Goal: Task Accomplishment & Management: Complete application form

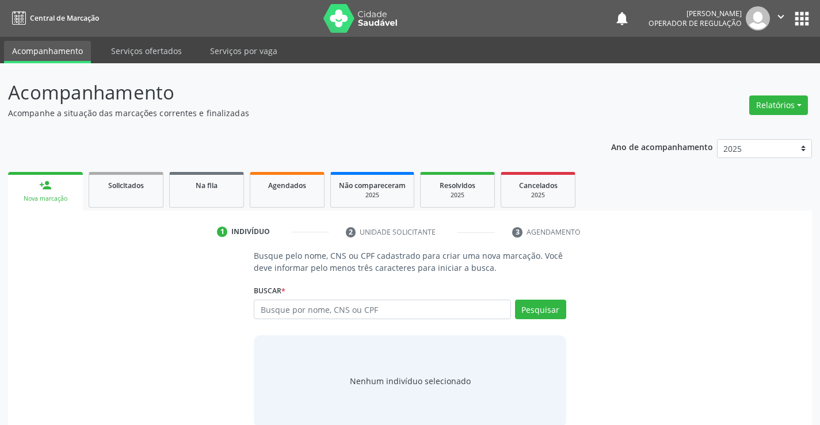
click at [365, 314] on input "text" at bounding box center [382, 310] width 257 height 20
type input "702803111295862"
click at [548, 309] on button "Pesquisar" at bounding box center [540, 310] width 51 height 20
type input "702803111295862"
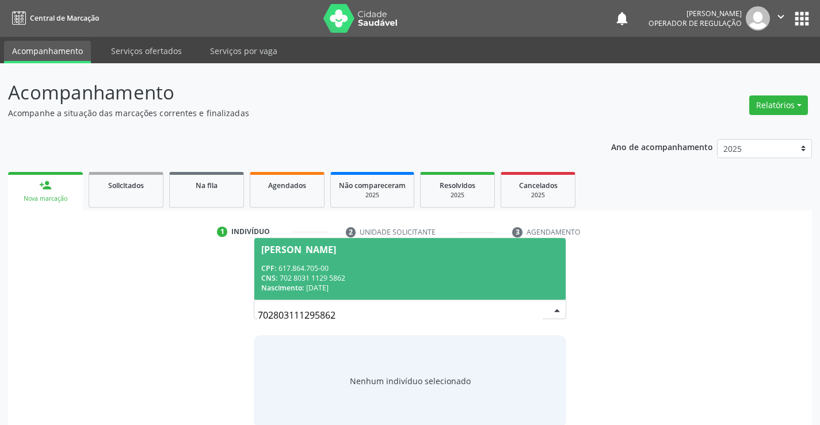
click at [498, 267] on div "CPF: 617.864.705-00" at bounding box center [409, 269] width 297 height 10
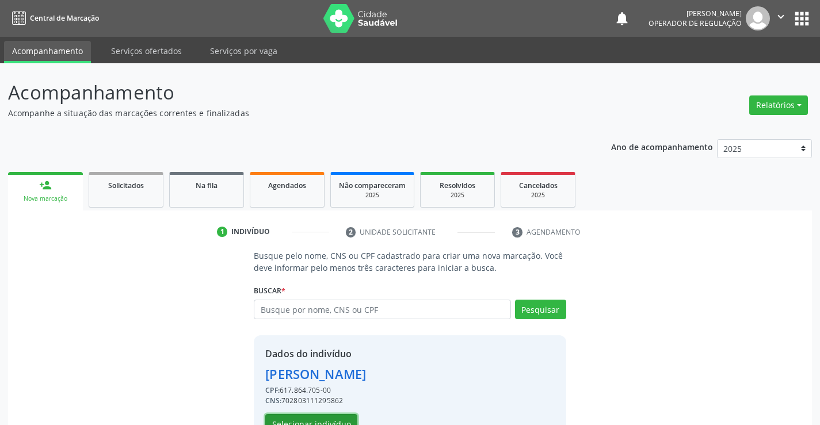
click at [345, 418] on button "Selecionar indivíduo" at bounding box center [311, 424] width 92 height 20
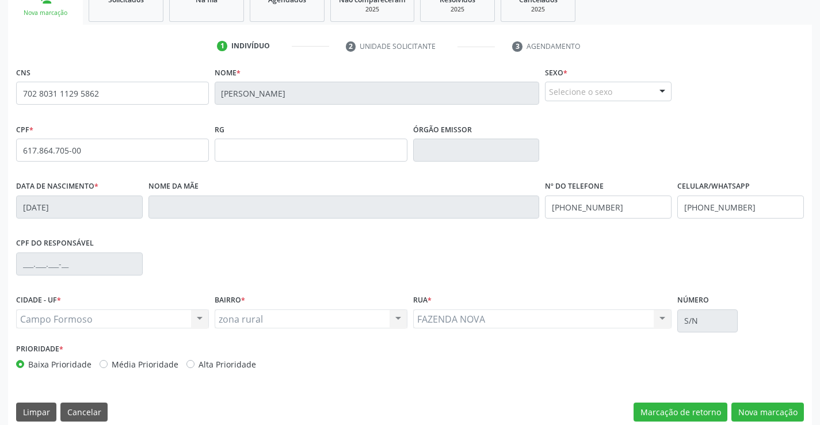
scroll to position [198, 0]
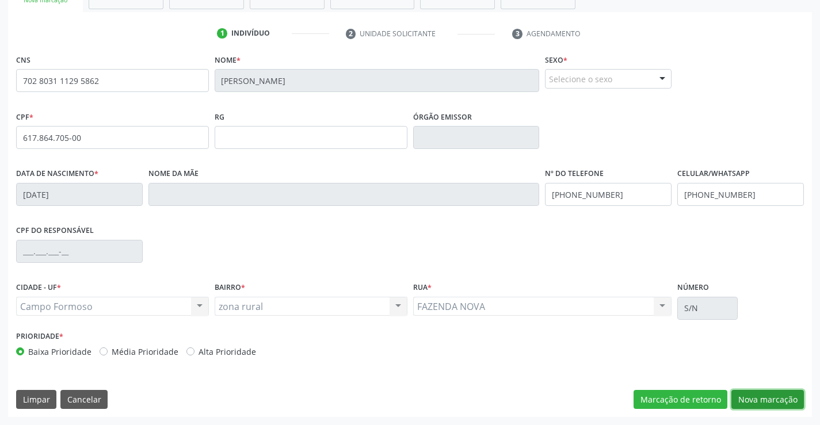
drag, startPoint x: 758, startPoint y: 395, endPoint x: 745, endPoint y: 392, distance: 13.1
click at [756, 395] on button "Nova marcação" at bounding box center [767, 400] width 72 height 20
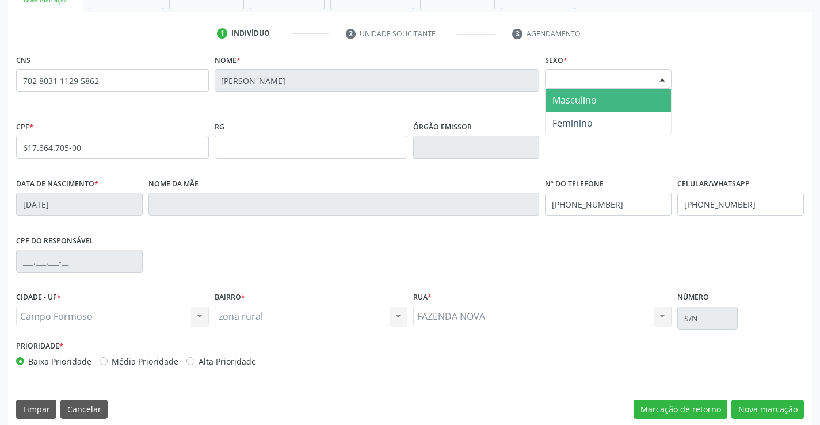
click at [620, 77] on div "Selecione o sexo" at bounding box center [608, 79] width 127 height 20
click at [590, 99] on span "Masculino" at bounding box center [574, 100] width 44 height 13
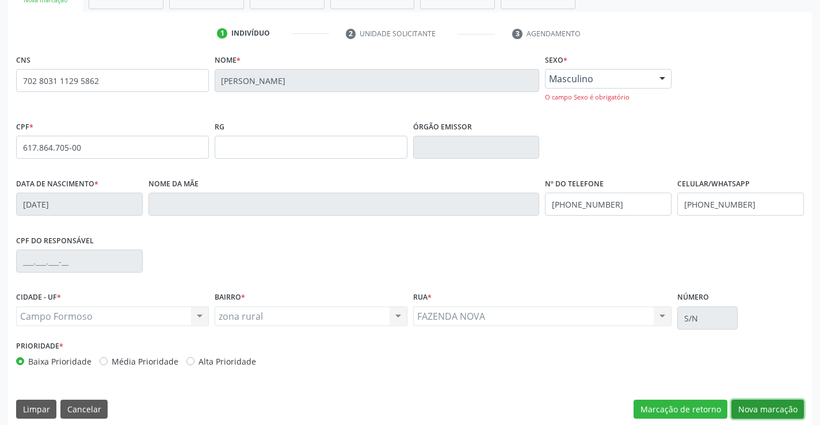
click at [745, 401] on button "Nova marcação" at bounding box center [767, 410] width 72 height 20
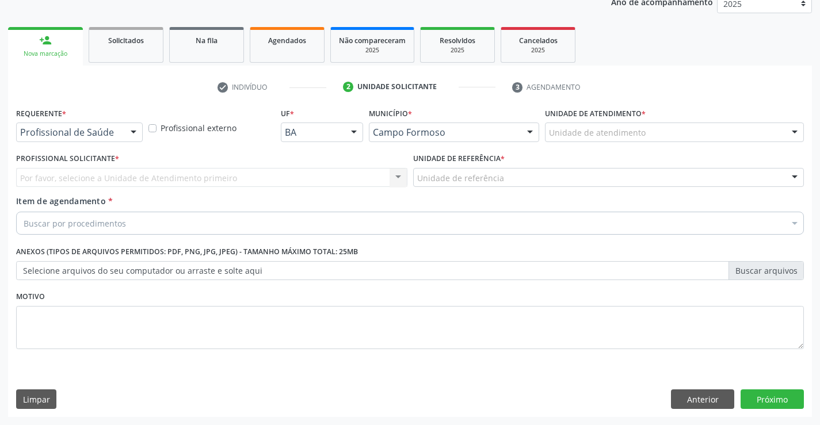
scroll to position [145, 0]
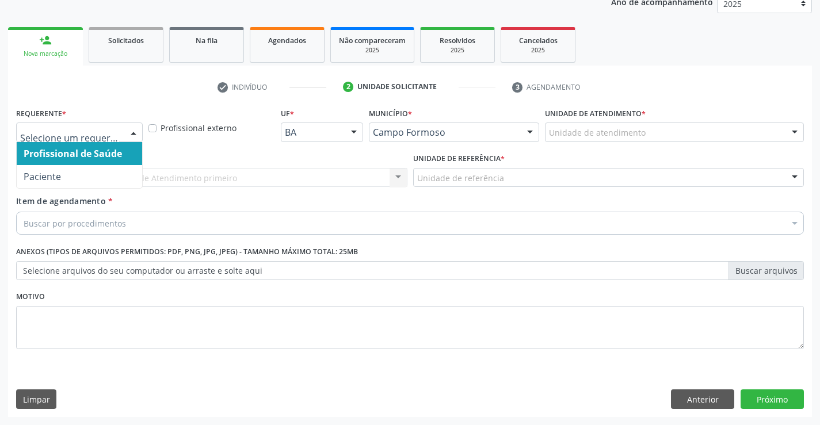
click at [129, 134] on div at bounding box center [133, 133] width 17 height 20
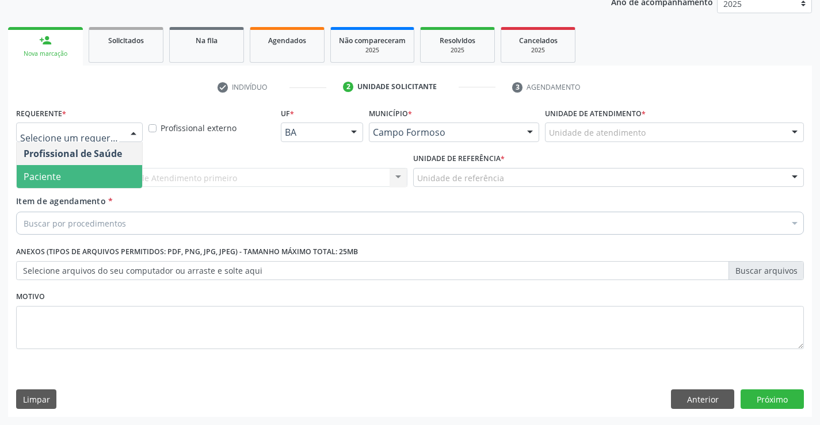
click at [107, 180] on span "Paciente" at bounding box center [79, 176] width 125 height 23
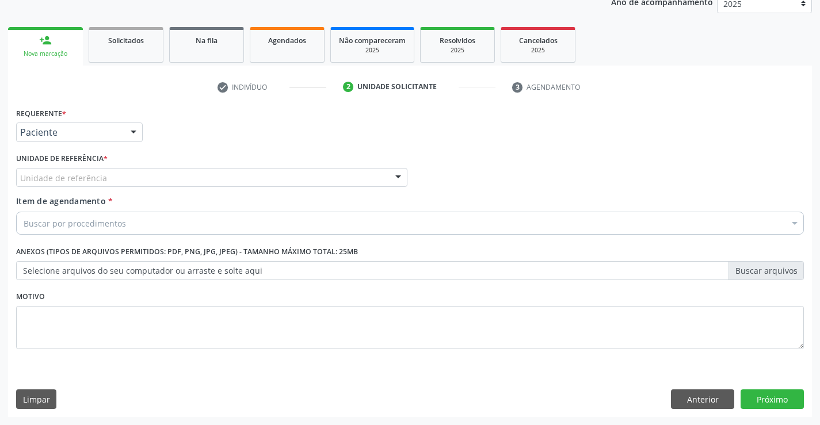
click at [131, 186] on div "Unidade de referência" at bounding box center [211, 178] width 391 height 20
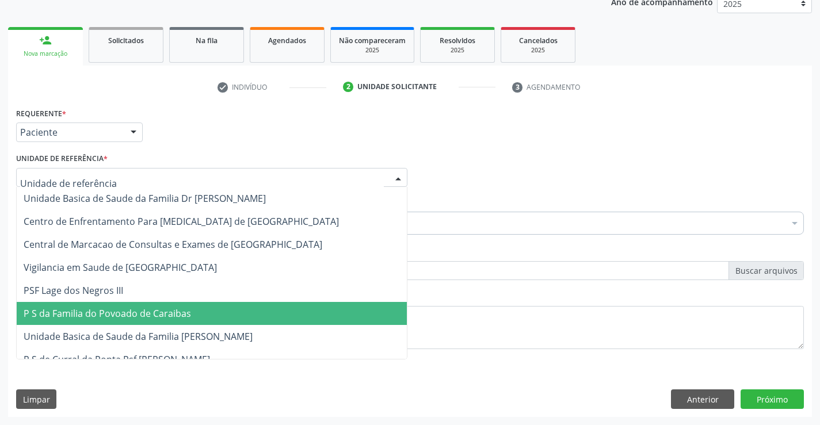
drag, startPoint x: 142, startPoint y: 311, endPoint x: 147, endPoint y: 291, distance: 21.5
click at [143, 310] on span "P S da Familia do Povoado de Caraibas" at bounding box center [107, 313] width 167 height 13
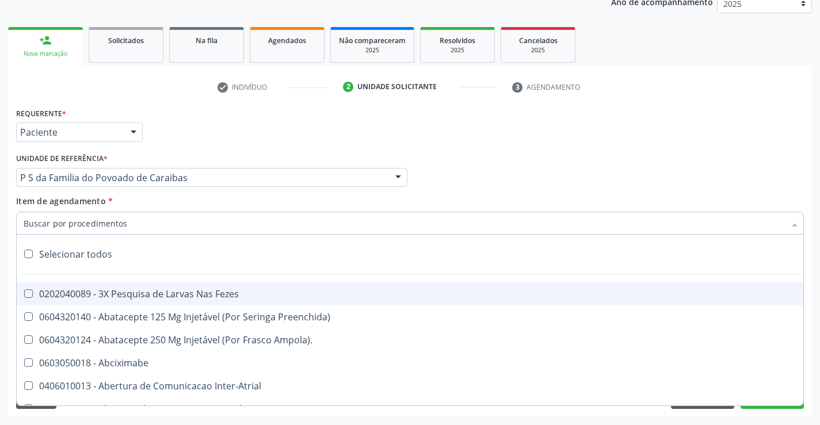
click at [159, 215] on div at bounding box center [410, 223] width 788 height 23
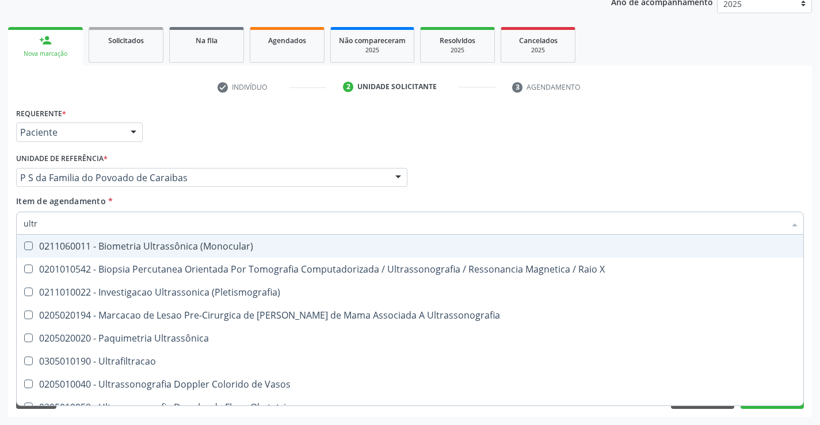
type input "ultra"
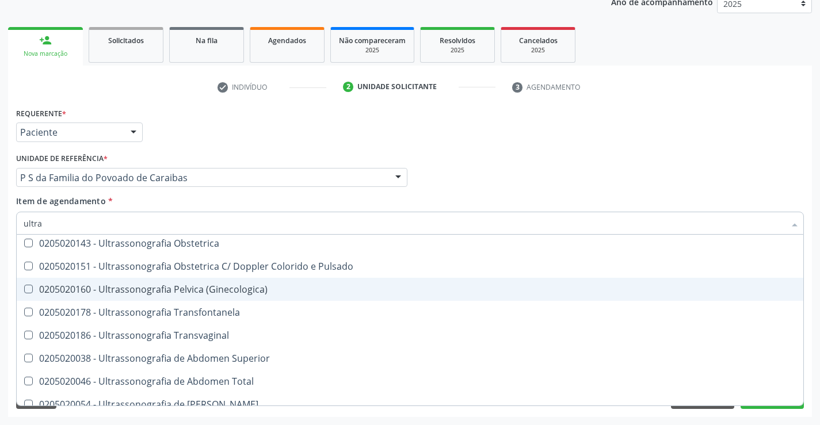
scroll to position [230, 0]
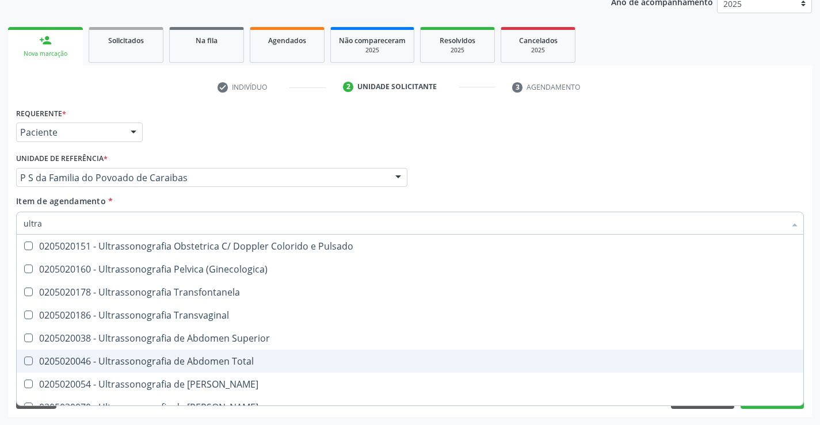
click at [174, 361] on div "0205020046 - Ultrassonografia de Abdomen Total" at bounding box center [410, 361] width 773 height 9
checkbox Total "true"
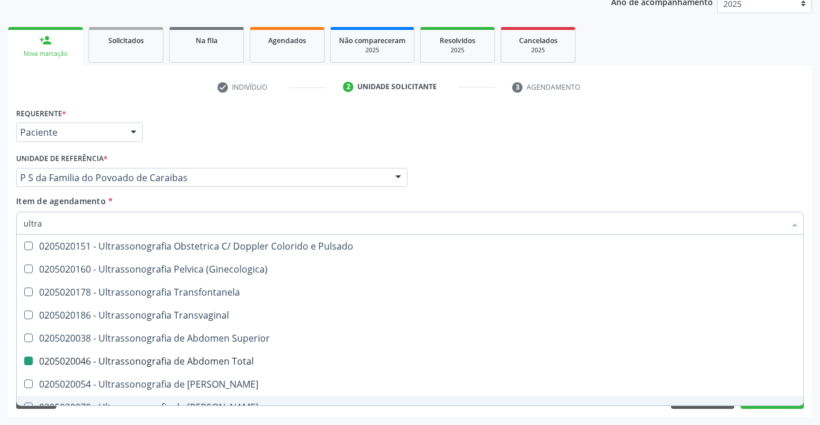
click at [163, 425] on div "Acompanhamento Acompanhe a situação das marcações correntes e finalizadas Relat…" at bounding box center [410, 171] width 820 height 507
checkbox X "true"
checkbox Total "false"
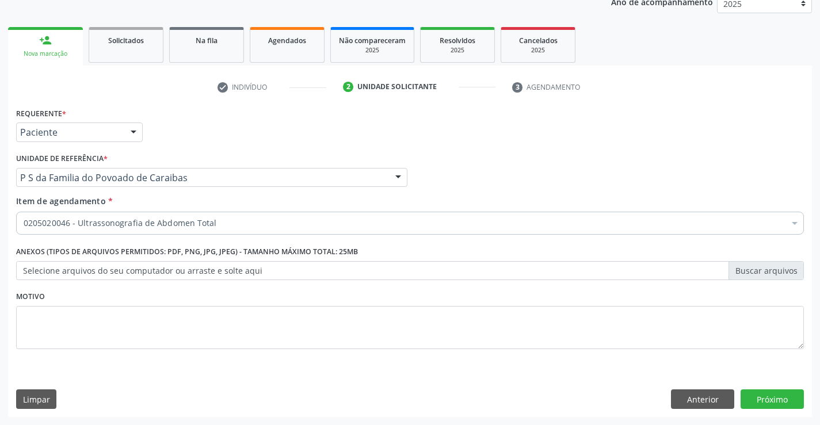
scroll to position [0, 0]
click at [774, 394] on button "Próximo" at bounding box center [771, 400] width 63 height 20
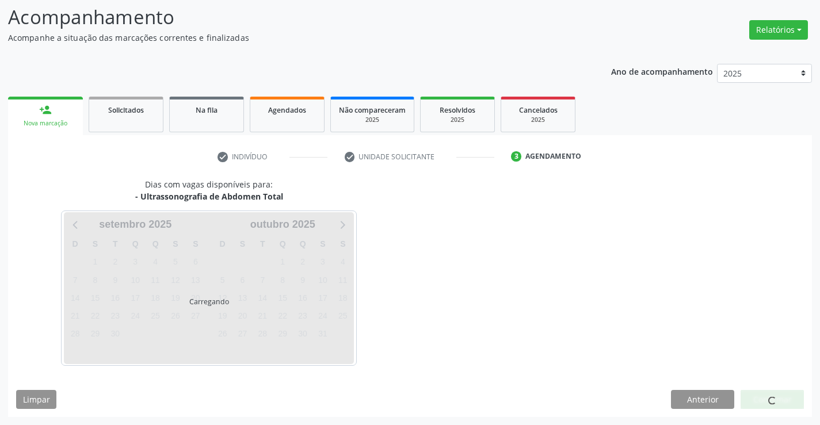
scroll to position [75, 0]
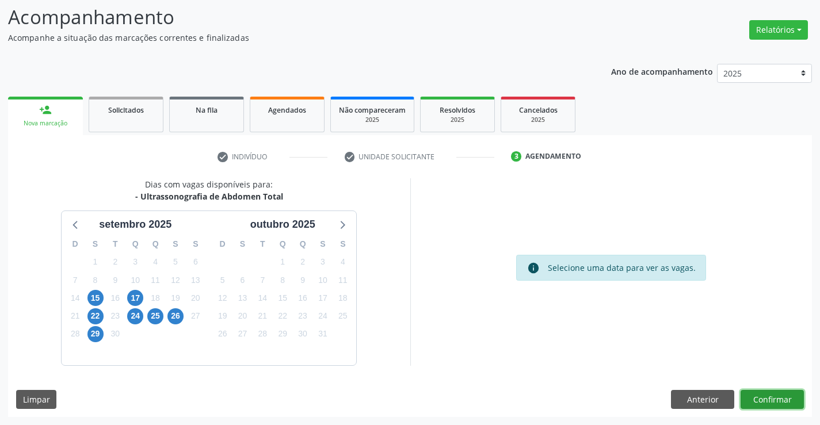
click at [785, 394] on button "Confirmar" at bounding box center [771, 400] width 63 height 20
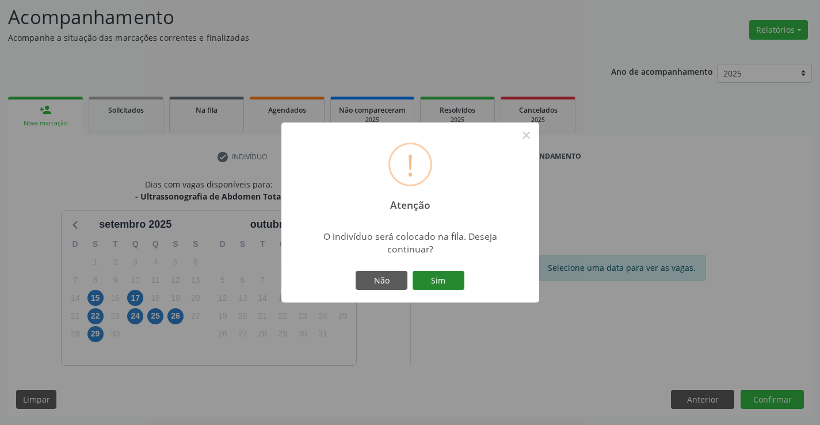
click at [445, 278] on button "Sim" at bounding box center [439, 281] width 52 height 20
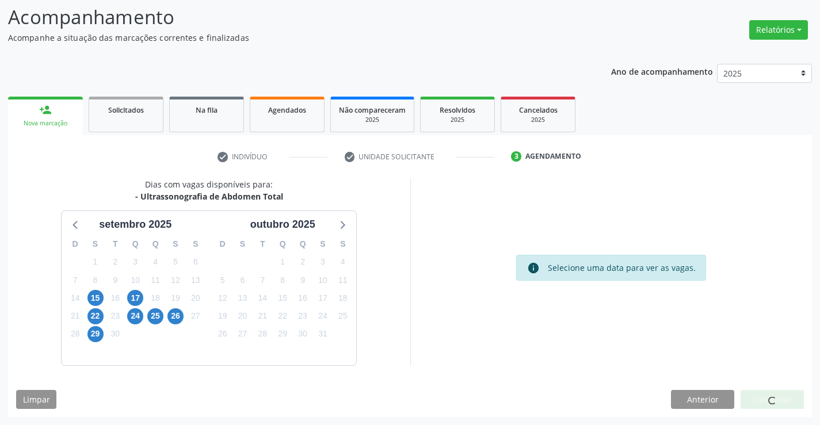
scroll to position [0, 0]
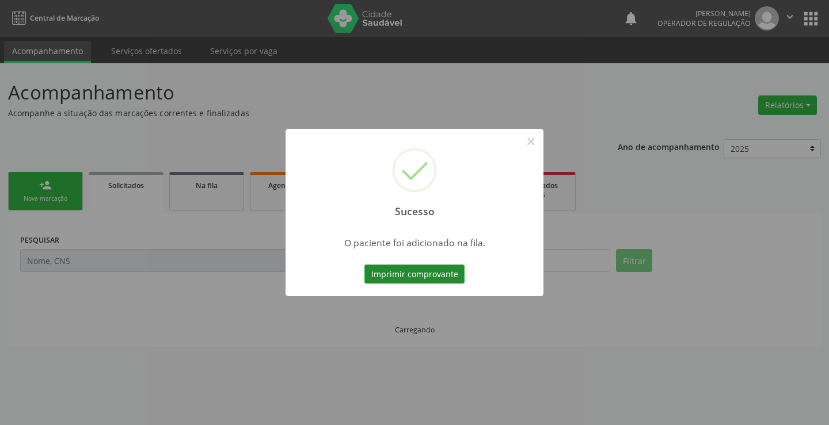
click at [445, 278] on button "Imprimir comprovante" at bounding box center [414, 275] width 100 height 20
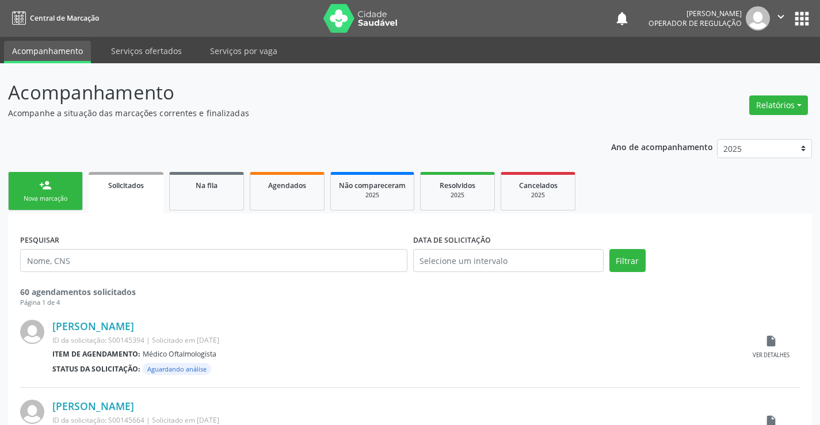
click at [68, 198] on div "Nova marcação" at bounding box center [46, 198] width 58 height 9
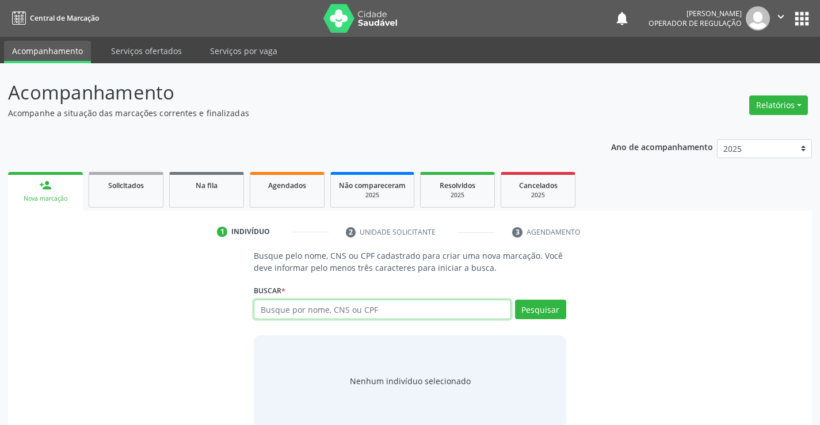
click at [406, 313] on input "text" at bounding box center [382, 310] width 257 height 20
type input "706808799432729"
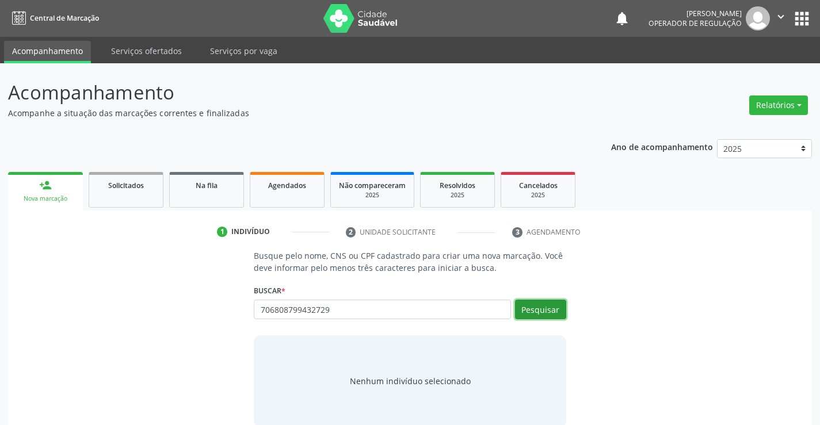
click at [533, 304] on button "Pesquisar" at bounding box center [540, 310] width 51 height 20
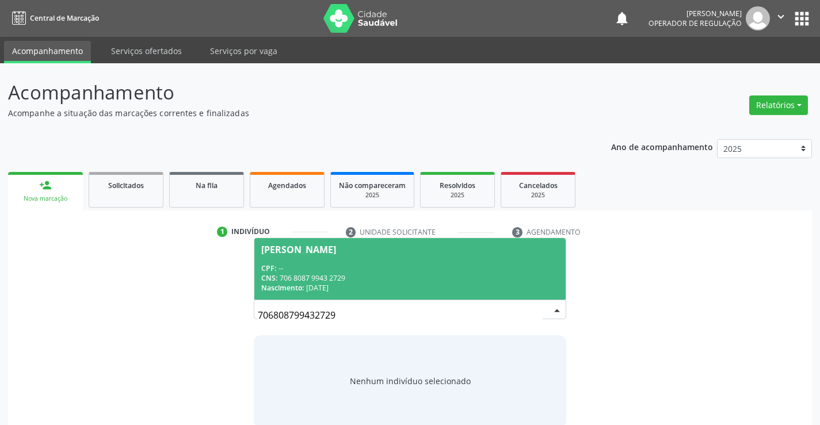
click at [436, 278] on div "CNS: 706 8087 9943 2729" at bounding box center [409, 278] width 297 height 10
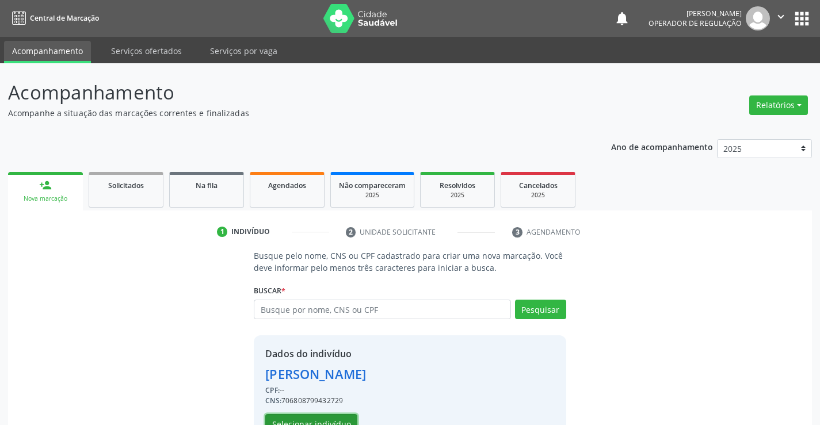
click at [333, 418] on button "Selecionar indivíduo" at bounding box center [311, 424] width 92 height 20
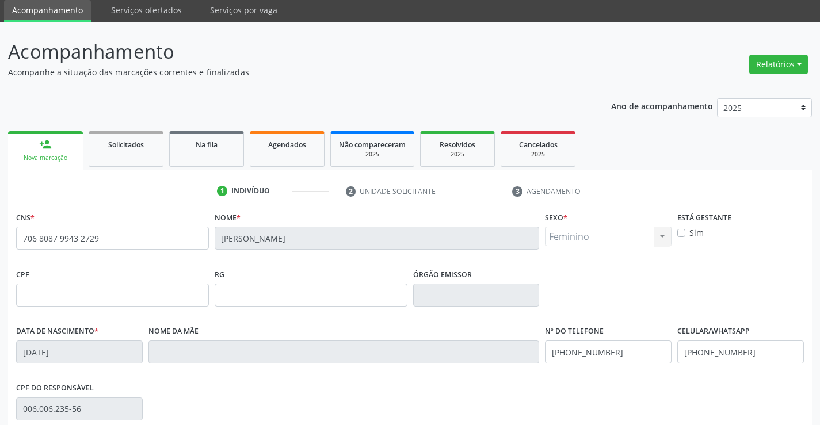
scroll to position [173, 0]
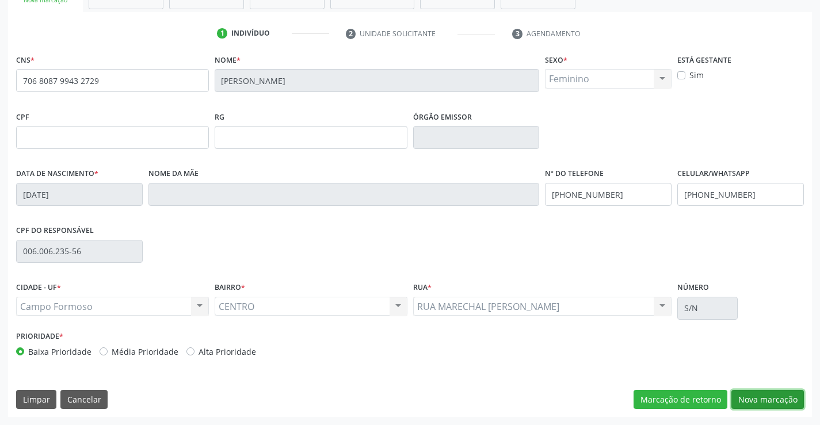
click at [780, 396] on button "Nova marcação" at bounding box center [767, 400] width 72 height 20
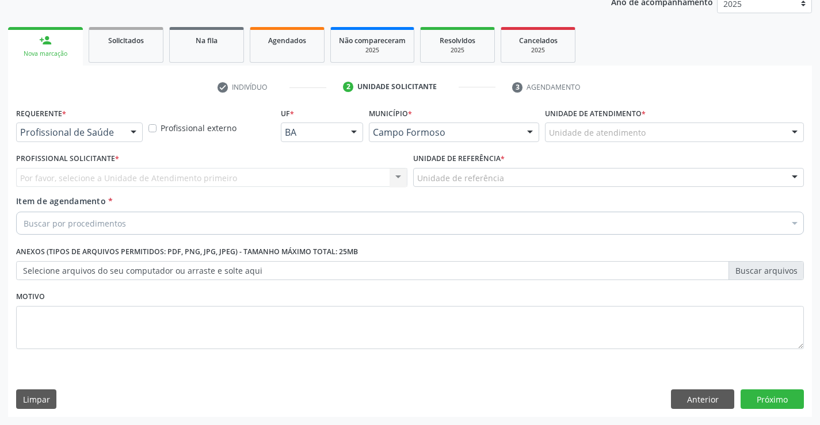
click at [134, 134] on div at bounding box center [133, 133] width 17 height 20
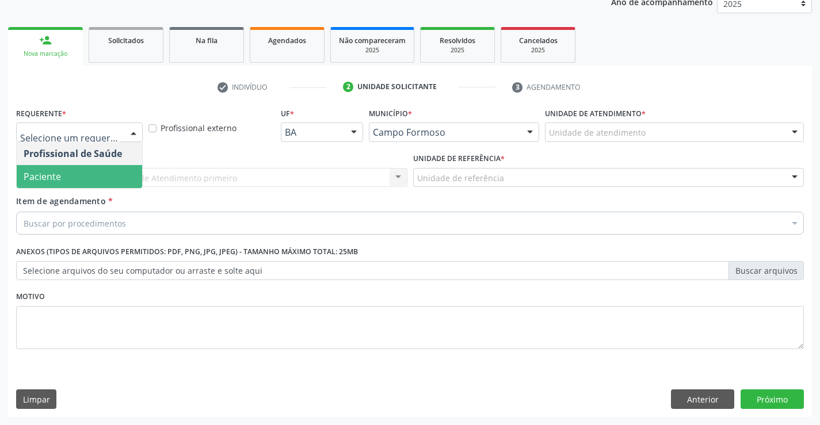
click at [72, 174] on span "Paciente" at bounding box center [79, 176] width 125 height 23
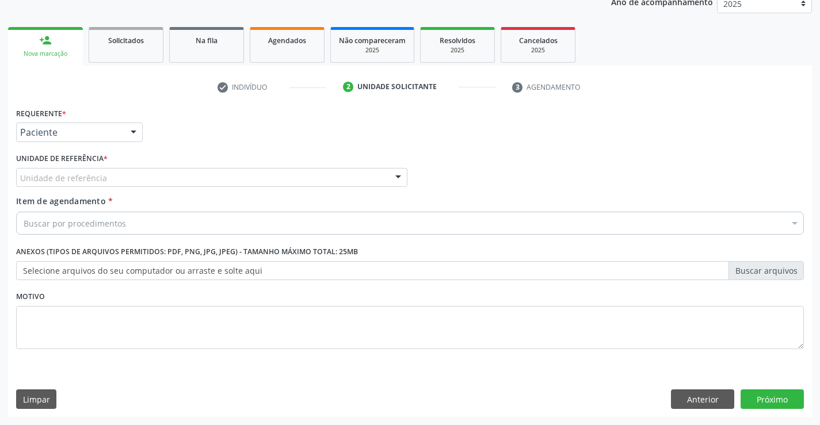
click at [152, 181] on div "Unidade de referência" at bounding box center [211, 178] width 391 height 20
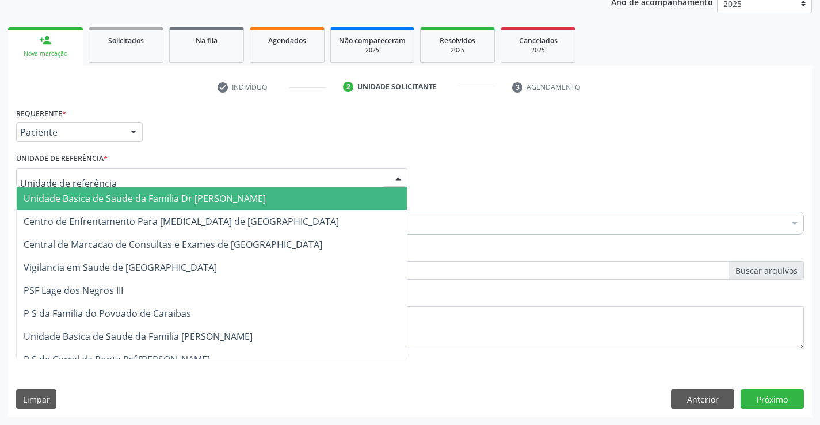
click at [187, 194] on span "Unidade Basica de Saude da Familia Dr [PERSON_NAME]" at bounding box center [145, 198] width 242 height 13
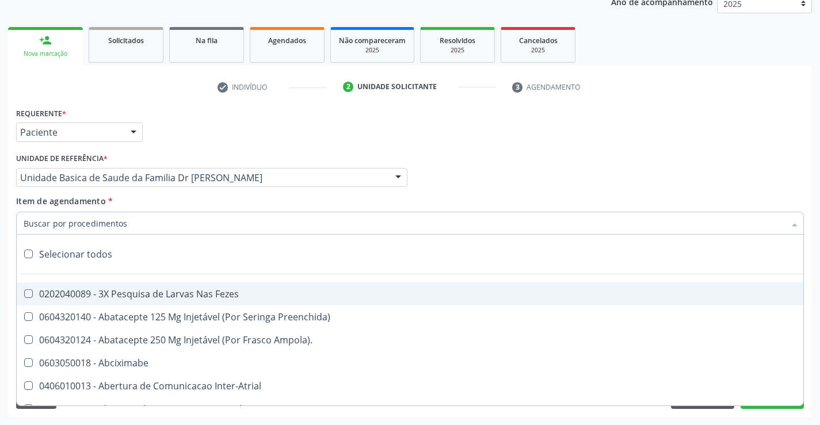
click at [128, 224] on div at bounding box center [410, 223] width 788 height 23
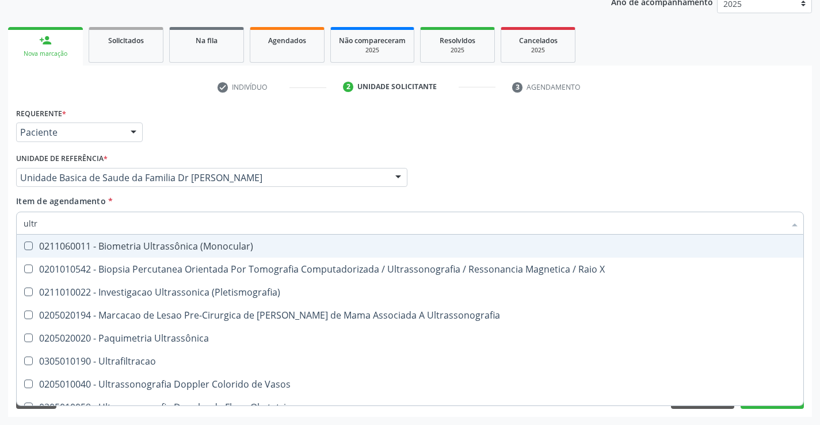
type input "ultra"
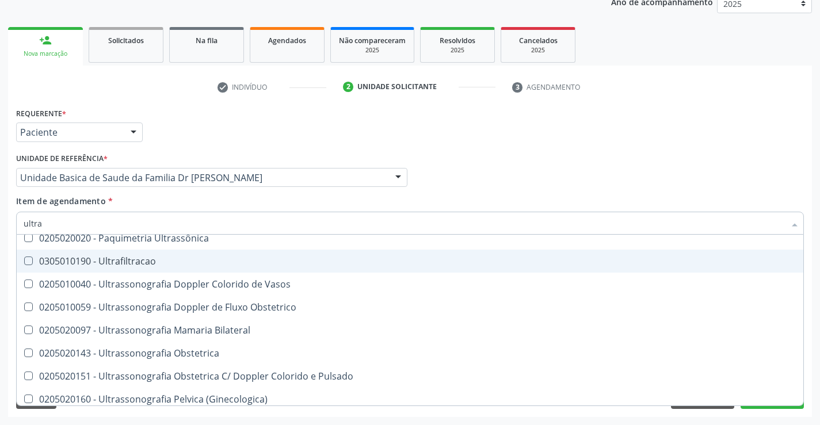
scroll to position [115, 0]
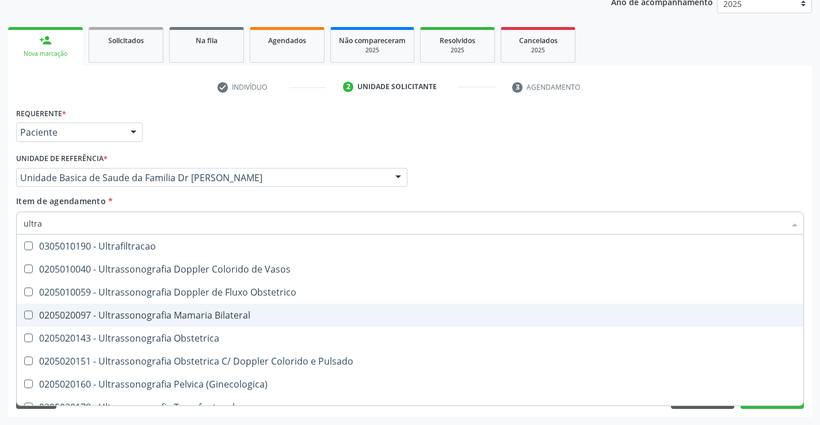
click at [175, 320] on div "0205020097 - Ultrassonografia Mamaria Bilateral" at bounding box center [410, 315] width 773 height 9
checkbox Bilateral "true"
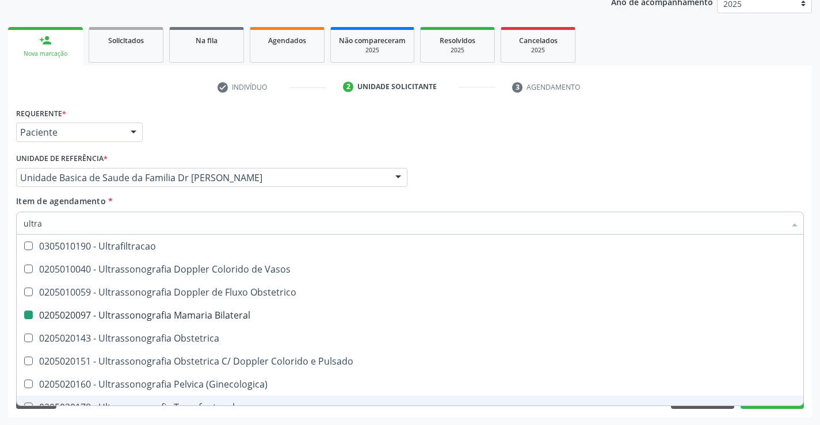
click at [240, 414] on div "Requerente * Paciente Profissional de Saúde Paciente Nenhum resultado encontrad…" at bounding box center [410, 261] width 804 height 312
checkbox X "true"
checkbox Bilateral "false"
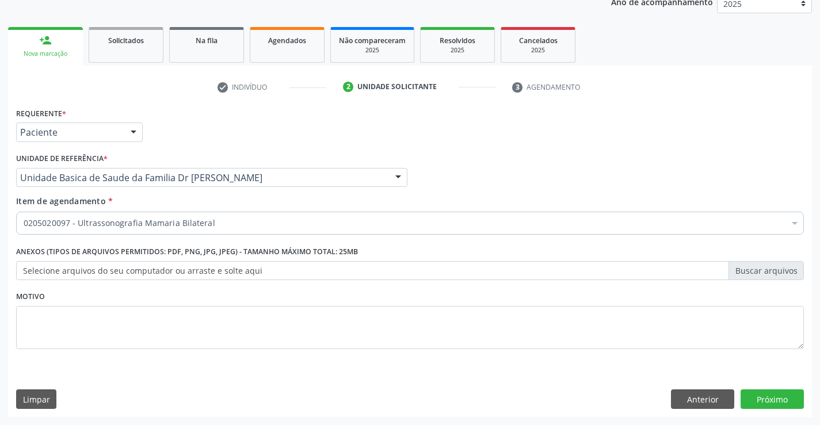
scroll to position [0, 0]
click at [762, 395] on button "Próximo" at bounding box center [771, 400] width 63 height 20
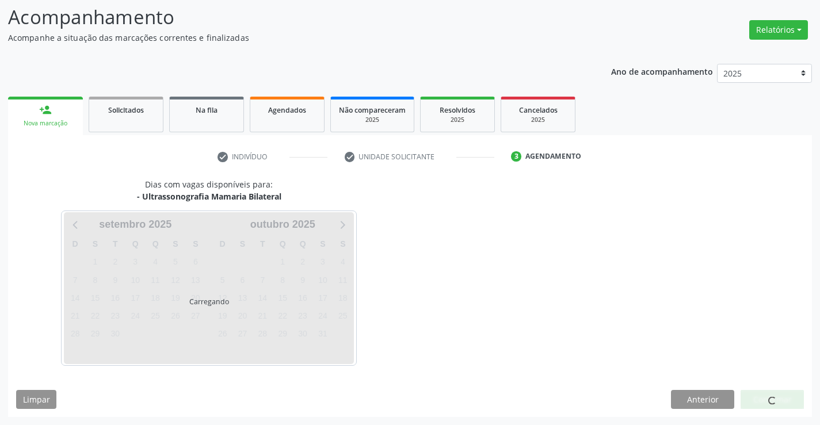
scroll to position [75, 0]
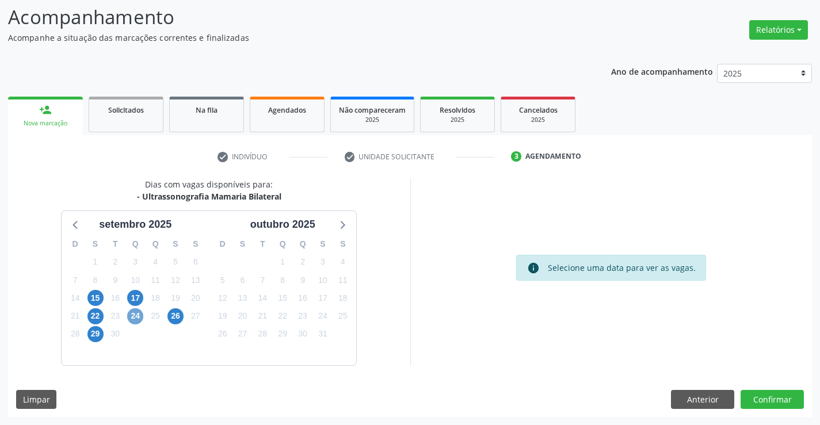
click at [132, 311] on span "24" at bounding box center [135, 316] width 16 height 16
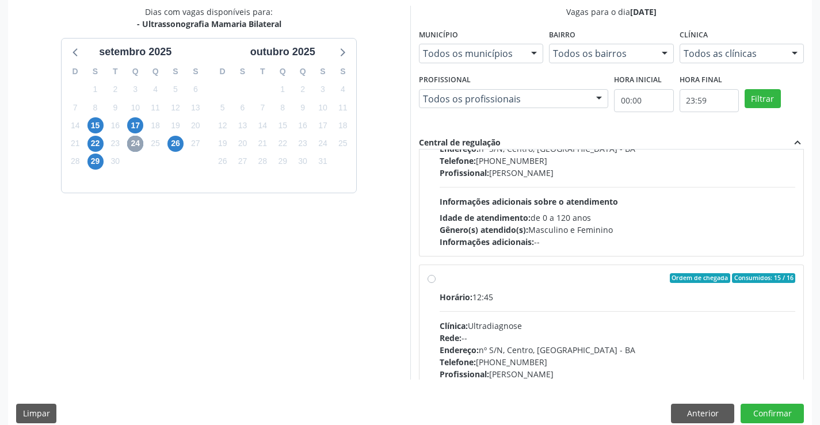
scroll to position [115, 0]
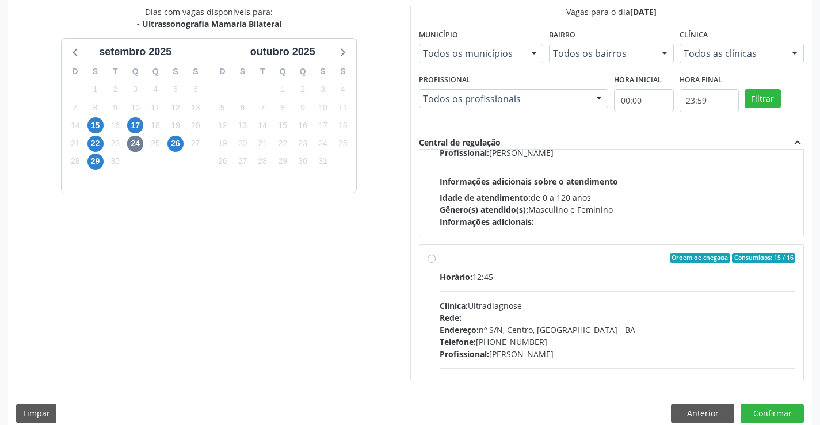
click at [440, 257] on label "Ordem de chegada Consumidos: 15 / 16 Horário: 12:45 Clínica: Ultradiagnose Rede…" at bounding box center [618, 341] width 356 height 177
click at [430, 257] on input "Ordem de chegada Consumidos: 15 / 16 Horário: 12:45 Clínica: Ultradiagnose Rede…" at bounding box center [431, 258] width 8 height 10
radio input "true"
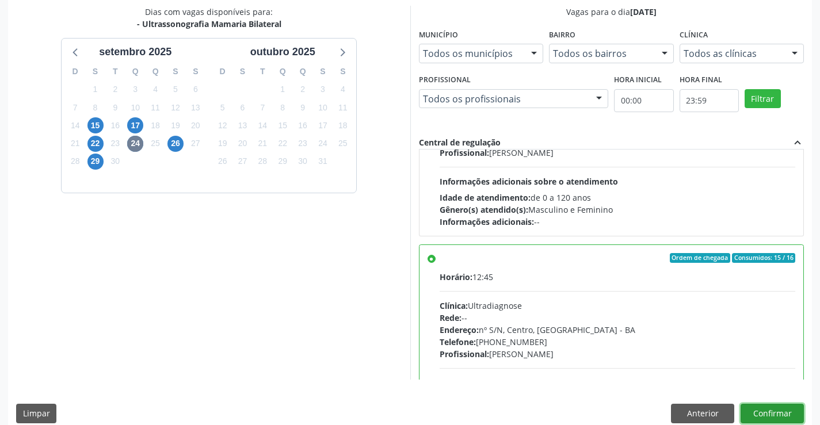
click at [773, 407] on button "Confirmar" at bounding box center [771, 414] width 63 height 20
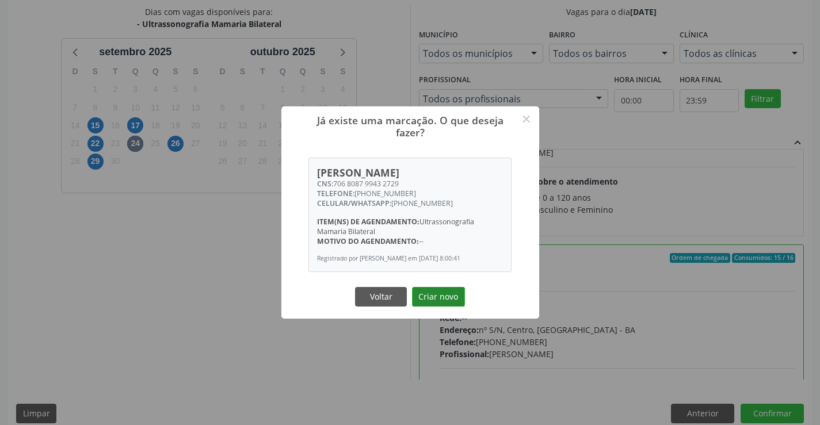
click at [434, 301] on button "Criar novo" at bounding box center [438, 297] width 53 height 20
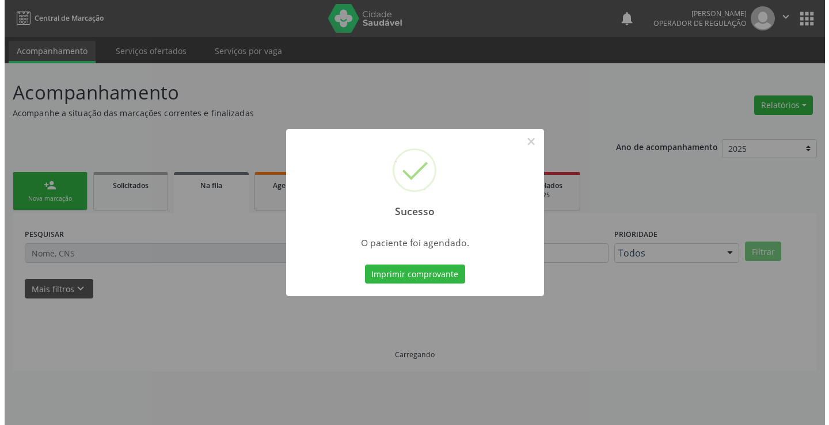
scroll to position [0, 0]
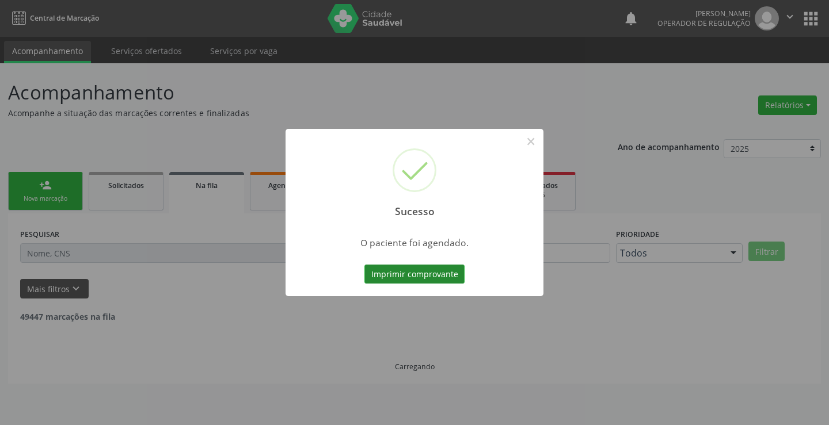
click at [426, 269] on button "Imprimir comprovante" at bounding box center [414, 275] width 100 height 20
